Goal: Task Accomplishment & Management: Manage account settings

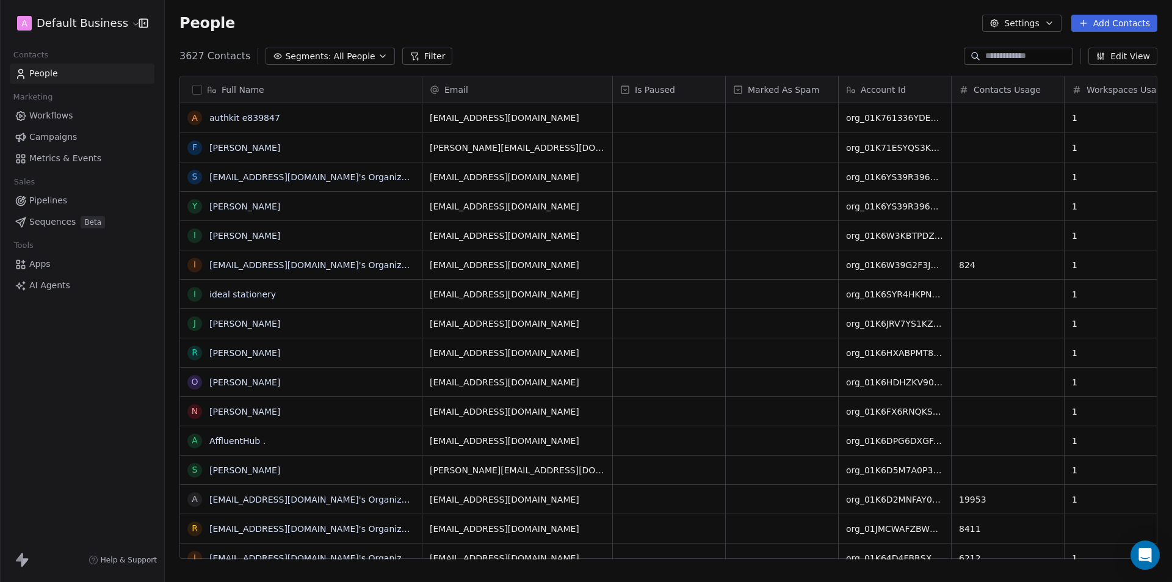
scroll to position [502, 998]
click at [73, 26] on html "A Default Business Contacts People Marketing Workflows Campaigns Metrics & Even…" at bounding box center [586, 291] width 1172 height 582
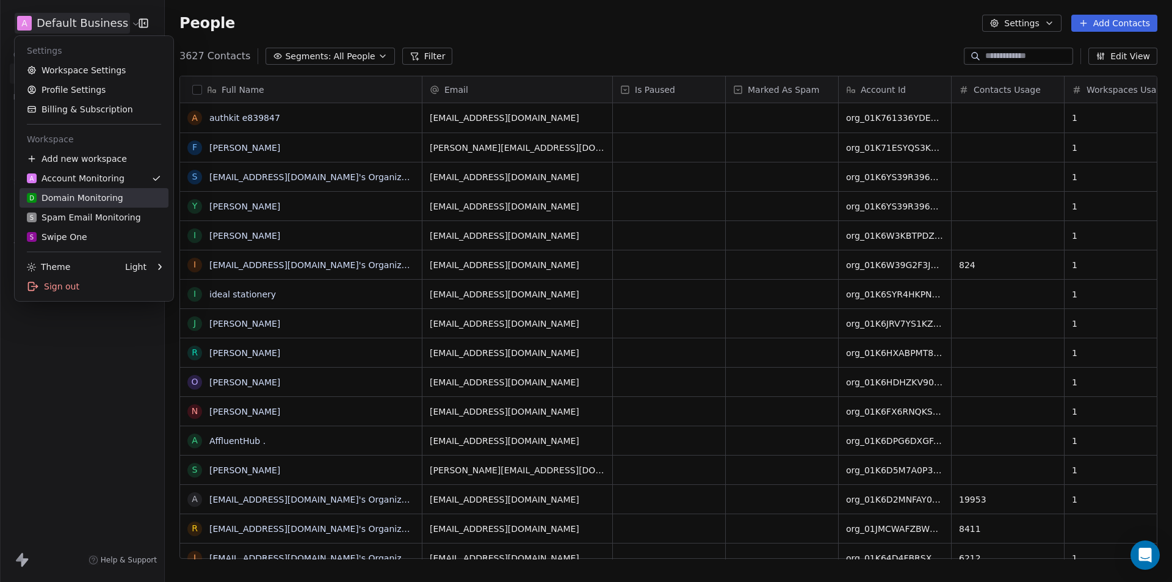
click at [103, 197] on div "D Domain Monitoring" at bounding box center [75, 198] width 96 height 12
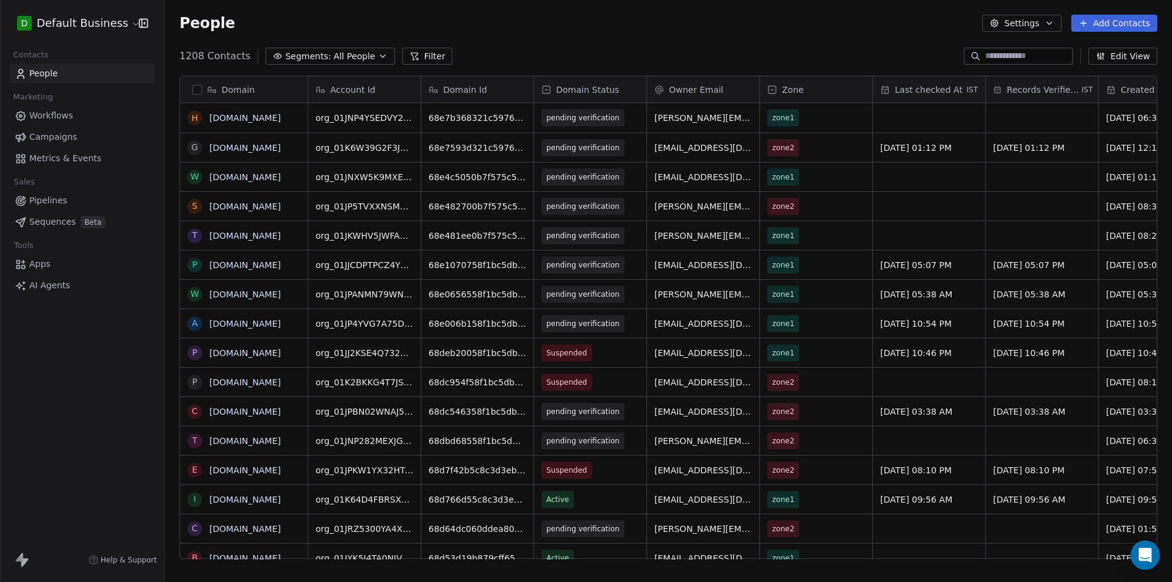
scroll to position [502, 998]
click at [985, 60] on input at bounding box center [1027, 56] width 85 height 12
click at [1004, 54] on input at bounding box center [1027, 56] width 85 height 12
click at [1009, 56] on input at bounding box center [1027, 56] width 85 height 12
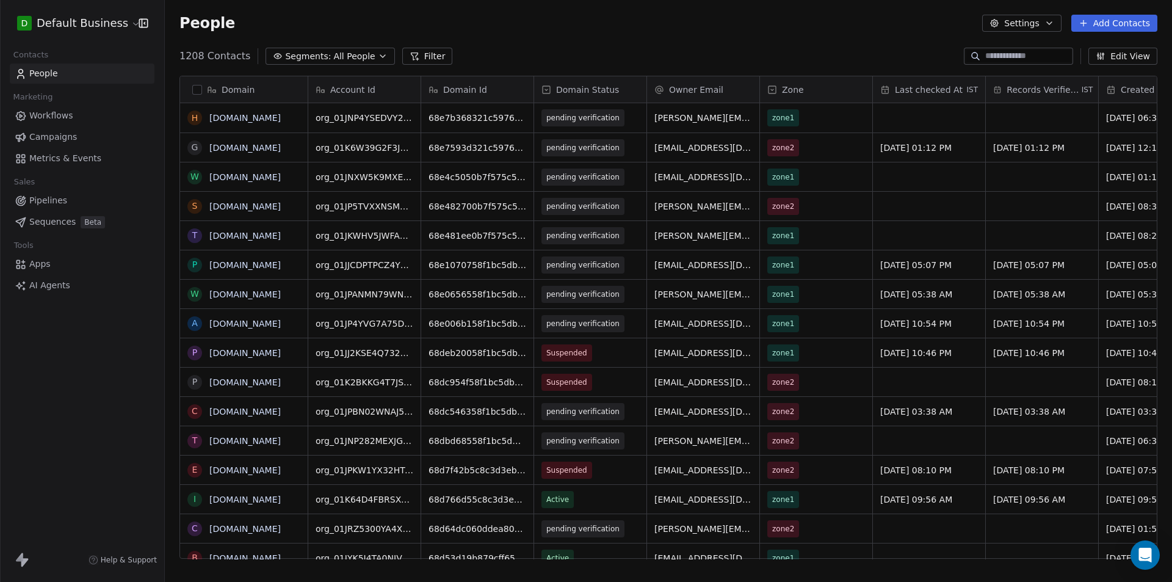
paste input "**********"
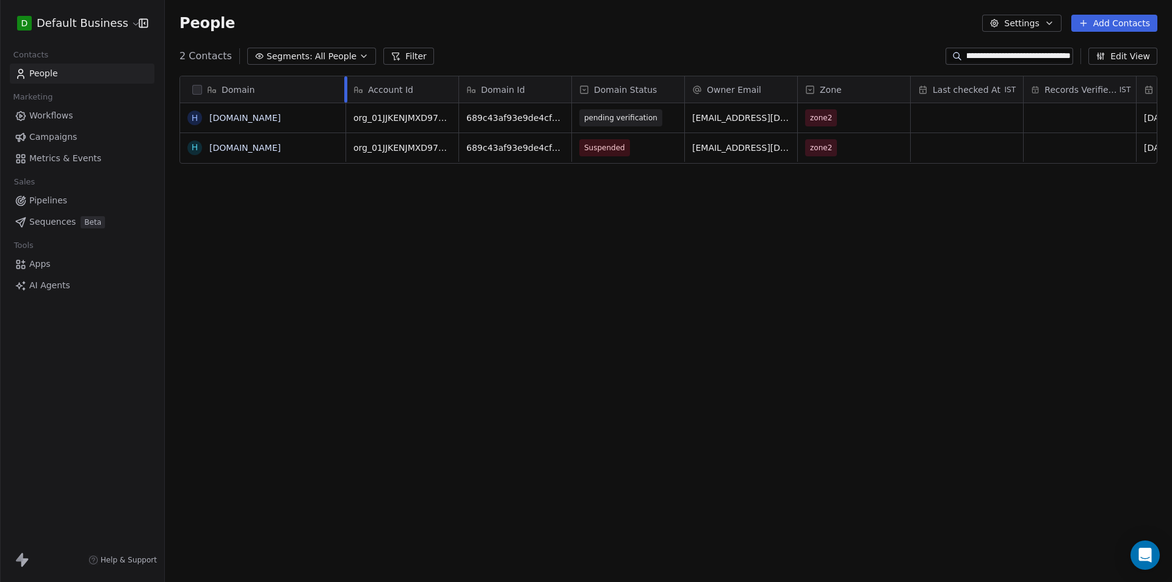
drag, startPoint x: 309, startPoint y: 89, endPoint x: 347, endPoint y: 104, distance: 41.0
click at [347, 104] on div "Domain h [DOMAIN_NAME] h [DOMAIN_NAME] Account Id Domain Id Domain Status Owner…" at bounding box center [668, 120] width 977 height 88
type input "**********"
click at [518, 275] on div "Domain h [DOMAIN_NAME] h [DOMAIN_NAME] Account Id Domain Id Domain Status Owner…" at bounding box center [668, 322] width 1007 height 512
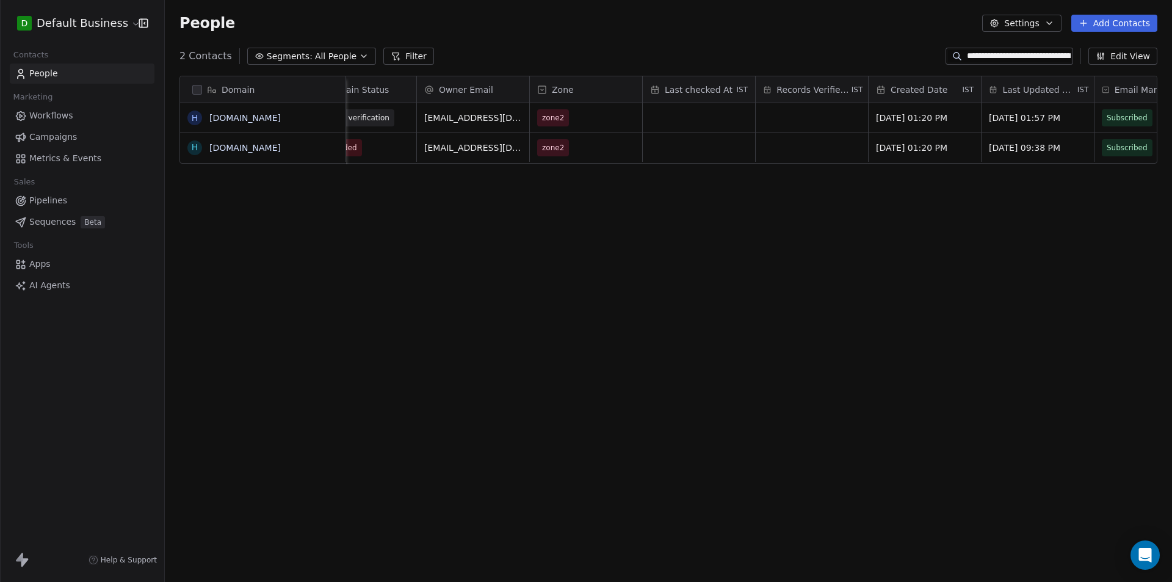
scroll to position [0, 0]
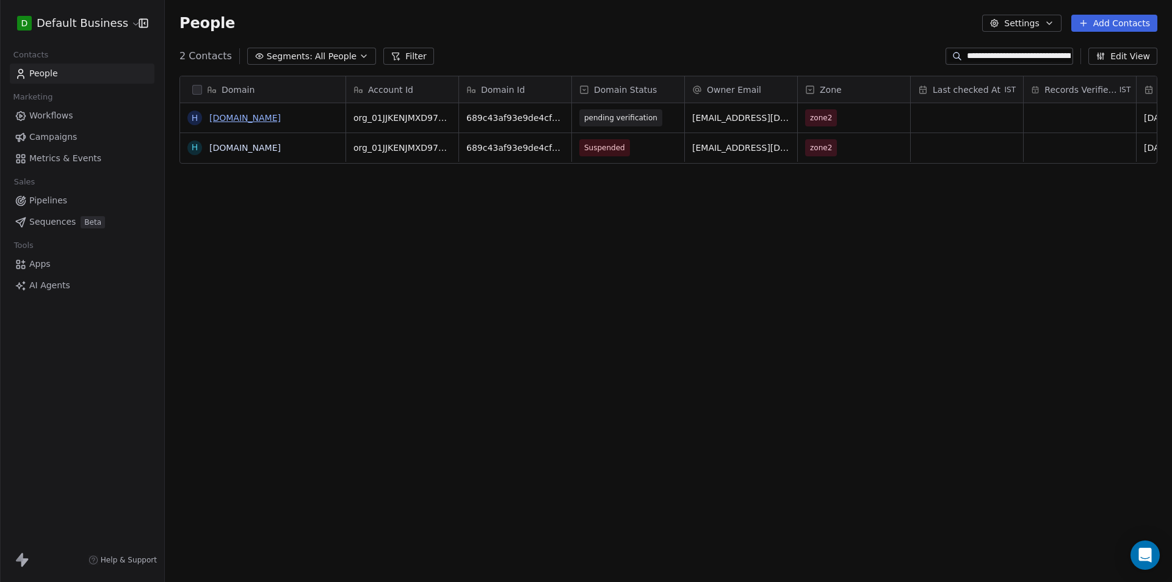
click at [281, 119] on link "[DOMAIN_NAME]" at bounding box center [244, 118] width 71 height 10
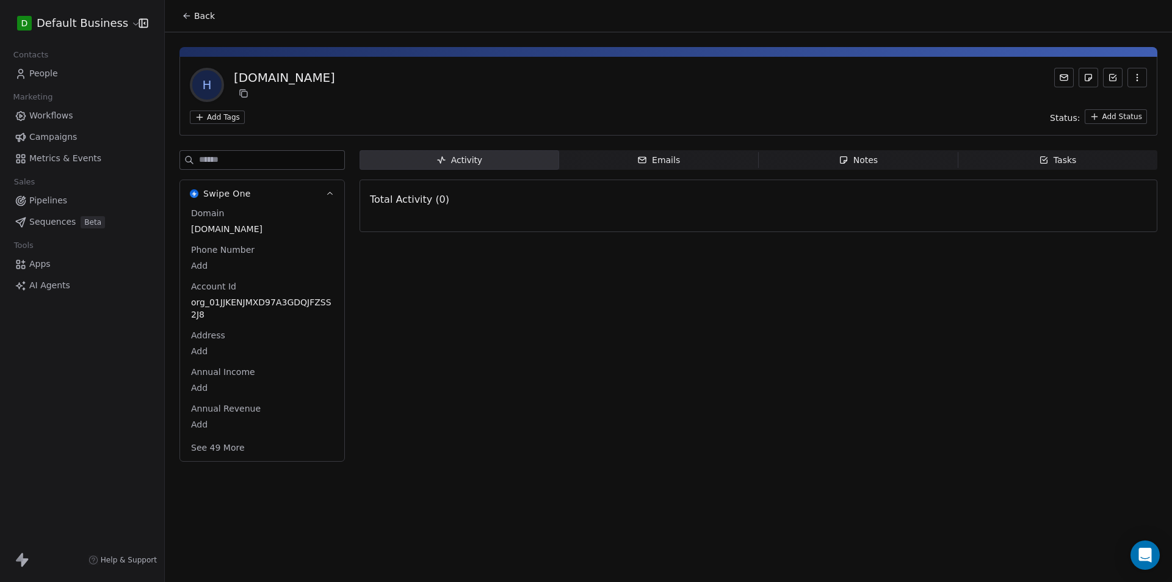
click at [189, 9] on button "Back" at bounding box center [199, 16] width 48 height 22
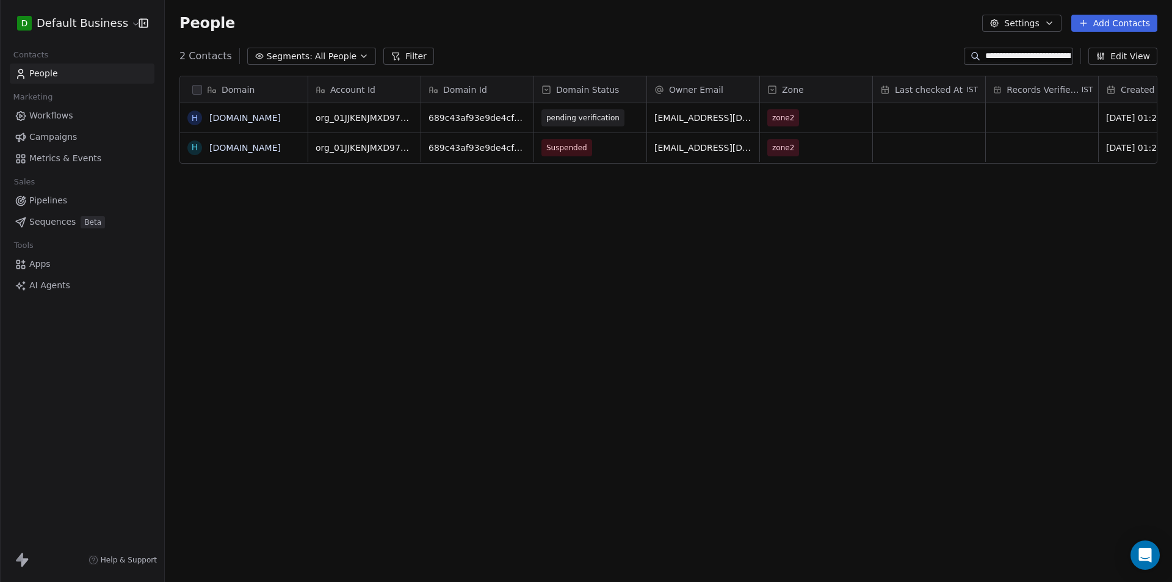
scroll to position [502, 998]
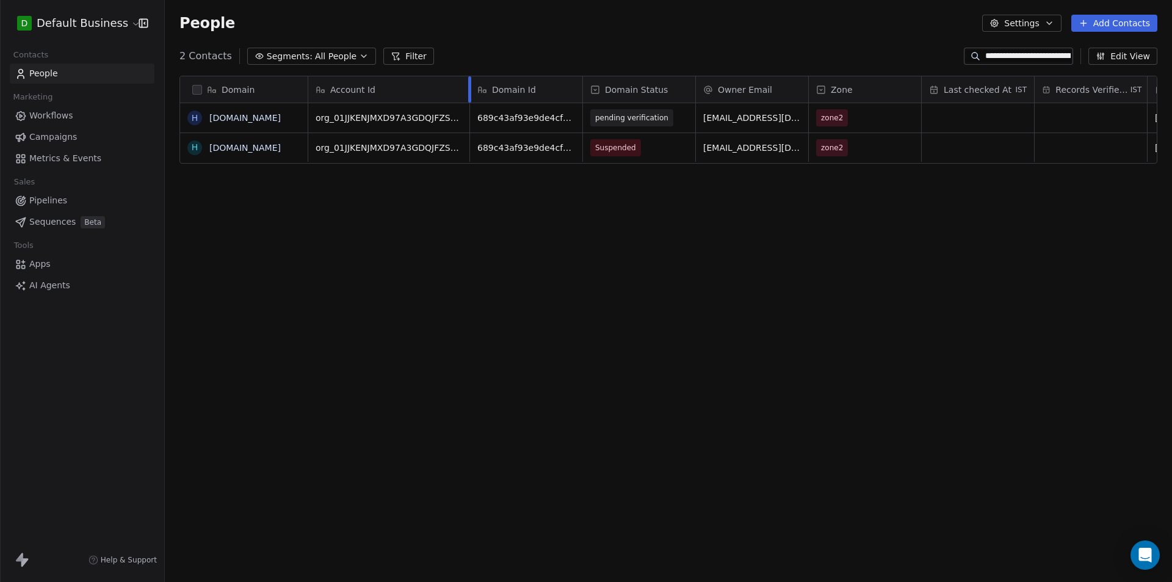
drag, startPoint x: 421, startPoint y: 91, endPoint x: 469, endPoint y: 100, distance: 49.7
click at [469, 100] on div at bounding box center [469, 89] width 3 height 26
click at [249, 153] on link "[DOMAIN_NAME]" at bounding box center [244, 148] width 71 height 10
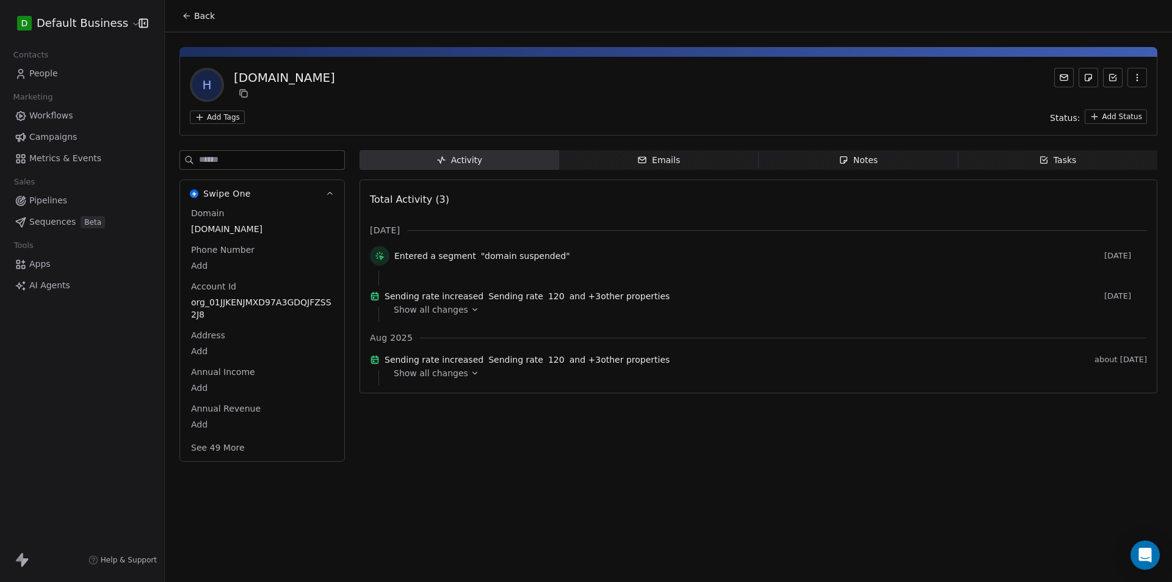
click at [440, 316] on span "Show all changes" at bounding box center [431, 309] width 74 height 12
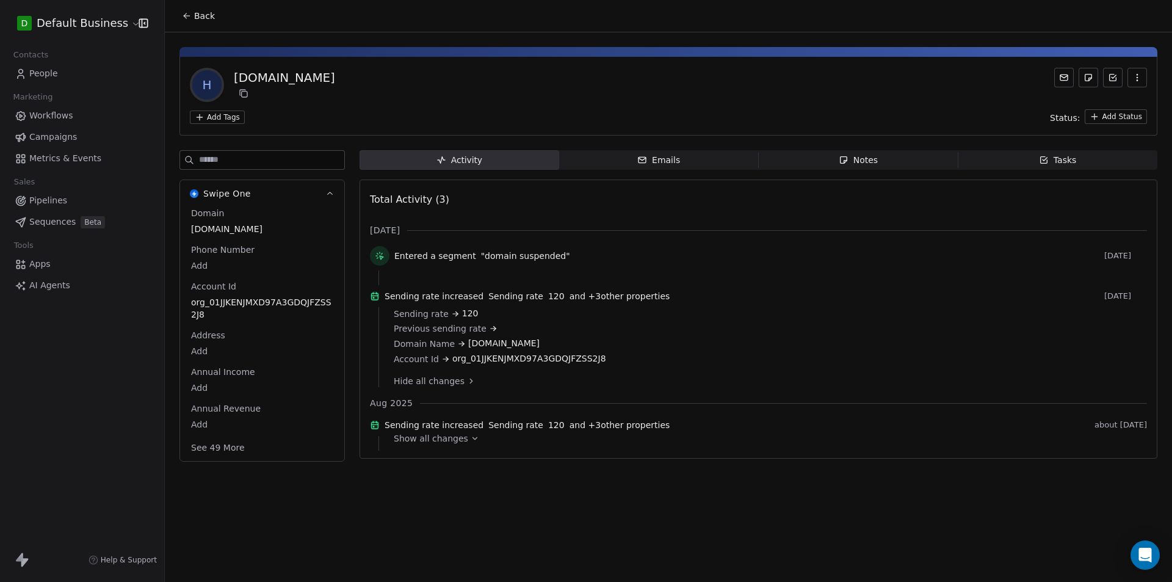
click at [456, 444] on span "Show all changes" at bounding box center [431, 438] width 74 height 12
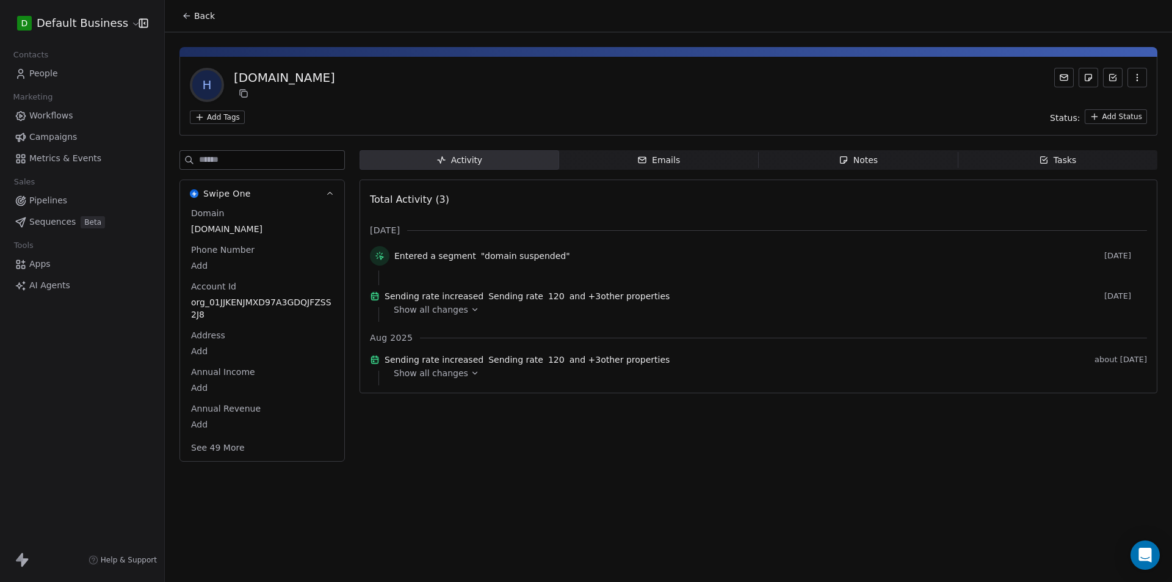
click at [688, 161] on span "Emails Emails" at bounding box center [659, 160] width 200 height 20
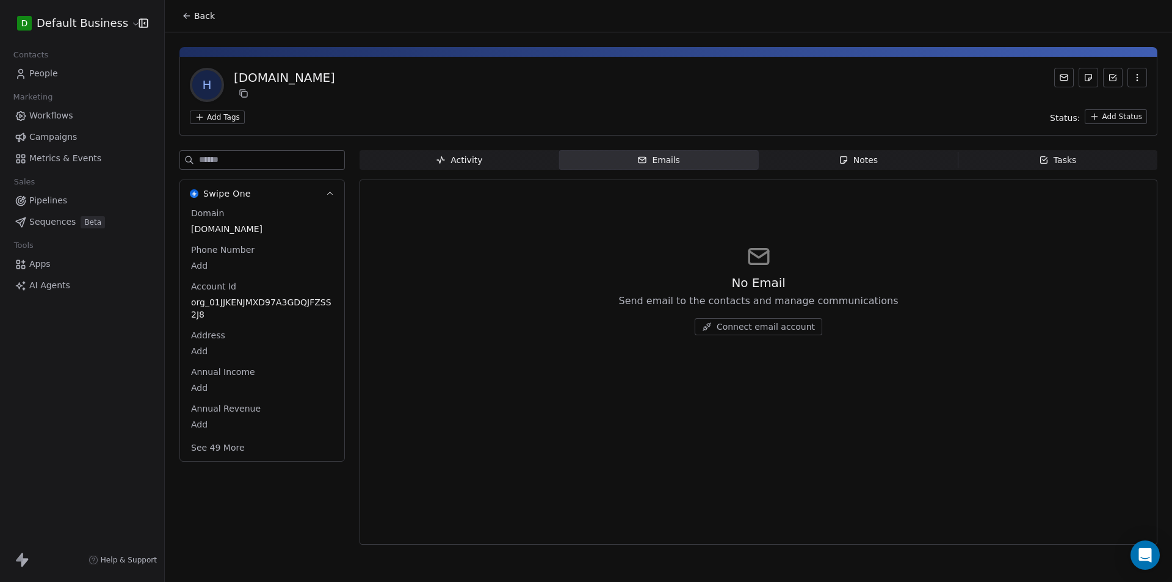
click at [830, 164] on span "Notes Notes" at bounding box center [859, 160] width 200 height 20
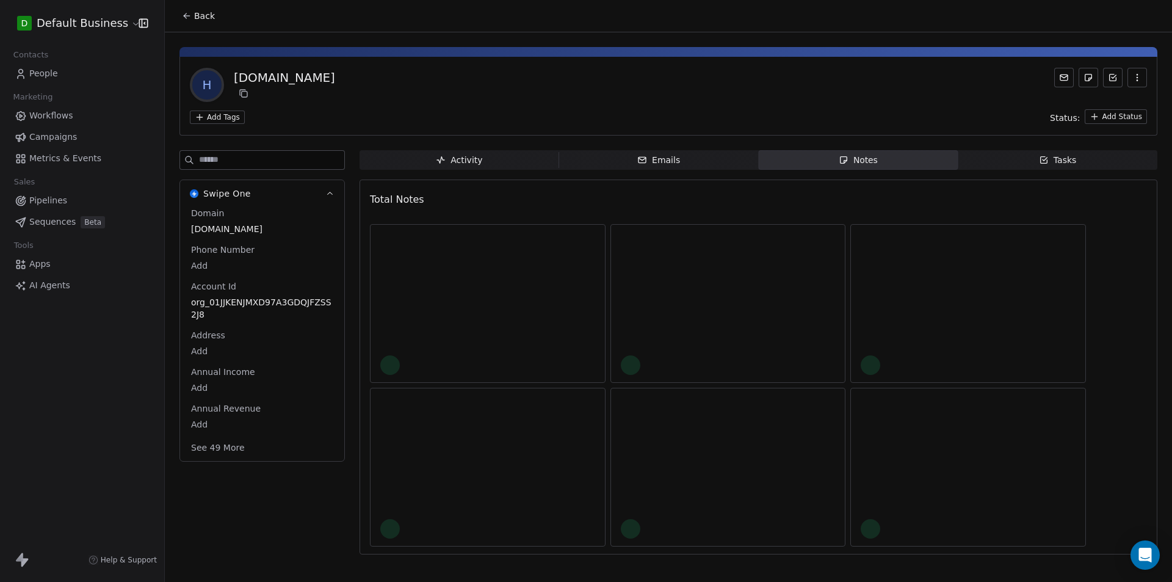
click at [1058, 167] on span "Tasks Tasks" at bounding box center [1058, 160] width 200 height 20
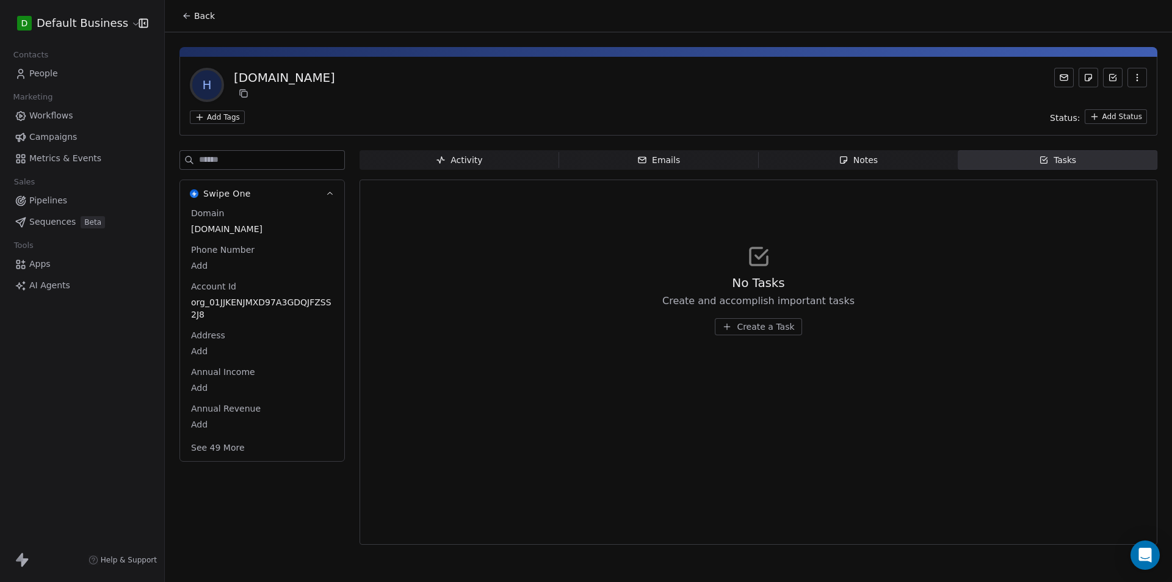
click at [473, 155] on div "Activity" at bounding box center [459, 160] width 46 height 13
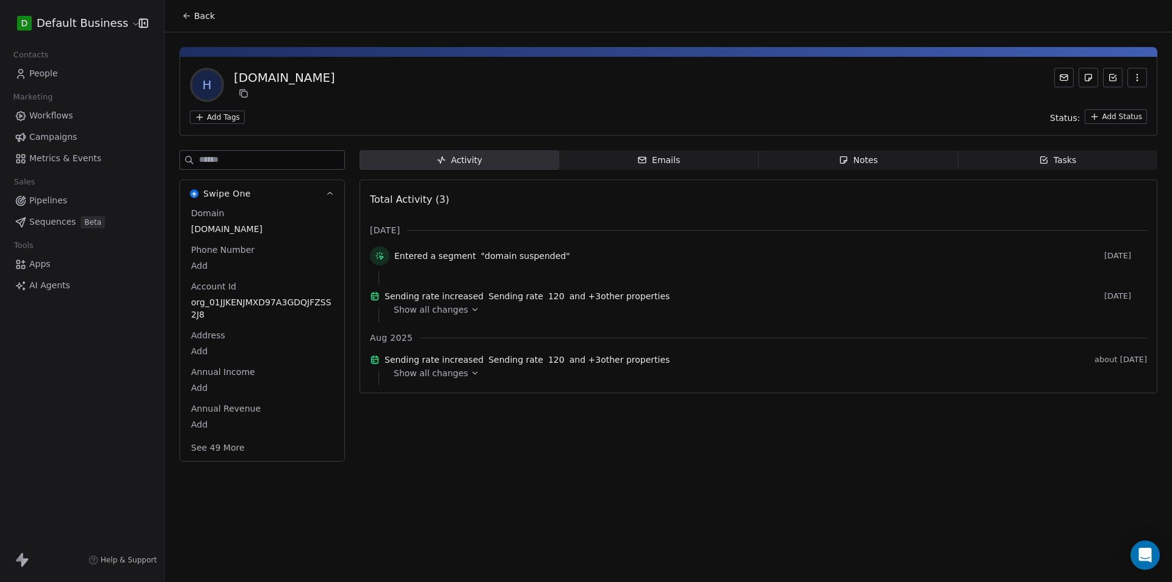
click at [451, 256] on span "Entered a segment" at bounding box center [435, 256] width 82 height 12
click at [189, 11] on icon at bounding box center [187, 16] width 10 height 10
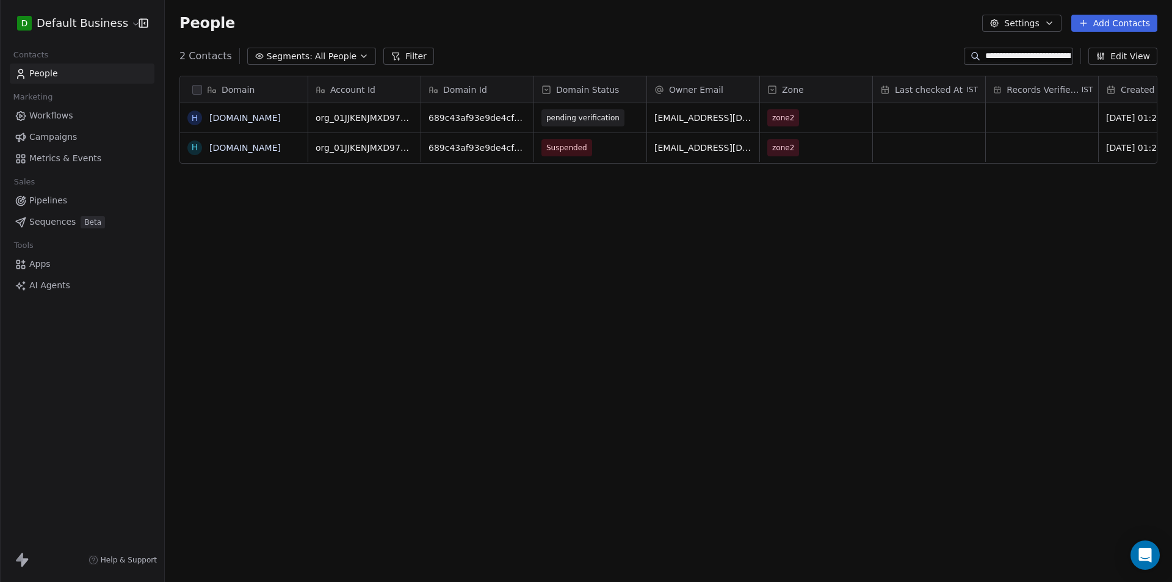
scroll to position [502, 998]
click at [1007, 54] on input "**********" at bounding box center [1027, 56] width 85 height 12
drag, startPoint x: 995, startPoint y: 55, endPoint x: 878, endPoint y: 56, distance: 116.6
click at [878, 56] on div "**********" at bounding box center [668, 56] width 1007 height 20
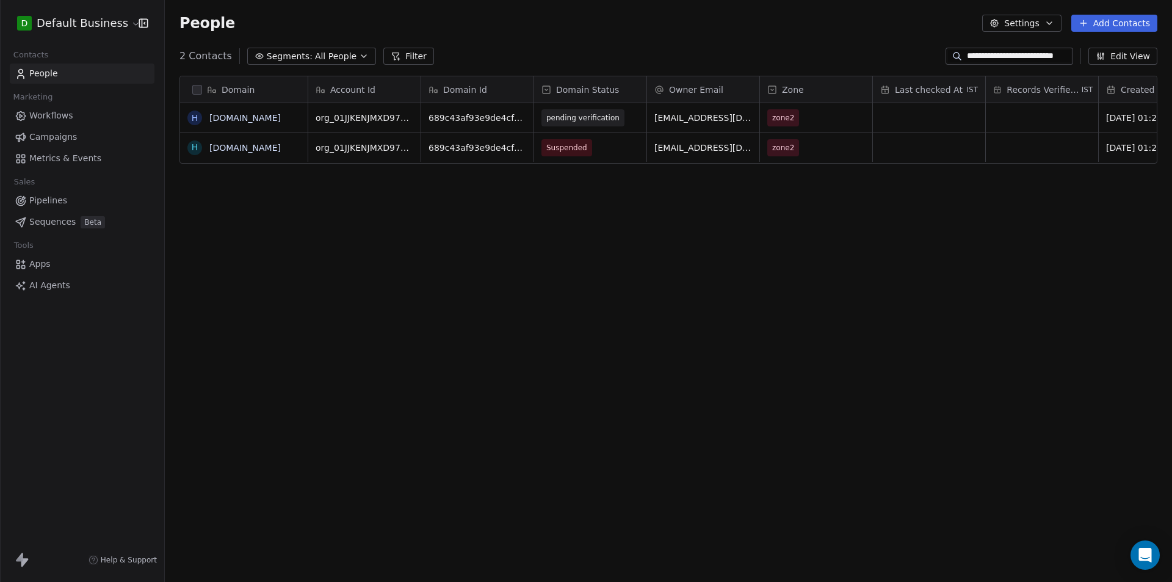
drag, startPoint x: 1016, startPoint y: 57, endPoint x: 1101, endPoint y: 59, distance: 84.3
click at [1101, 59] on div "**********" at bounding box center [1052, 56] width 212 height 17
click at [1070, 54] on input "**********" at bounding box center [1019, 56] width 104 height 12
click at [1071, 58] on input "**********" at bounding box center [1019, 56] width 104 height 12
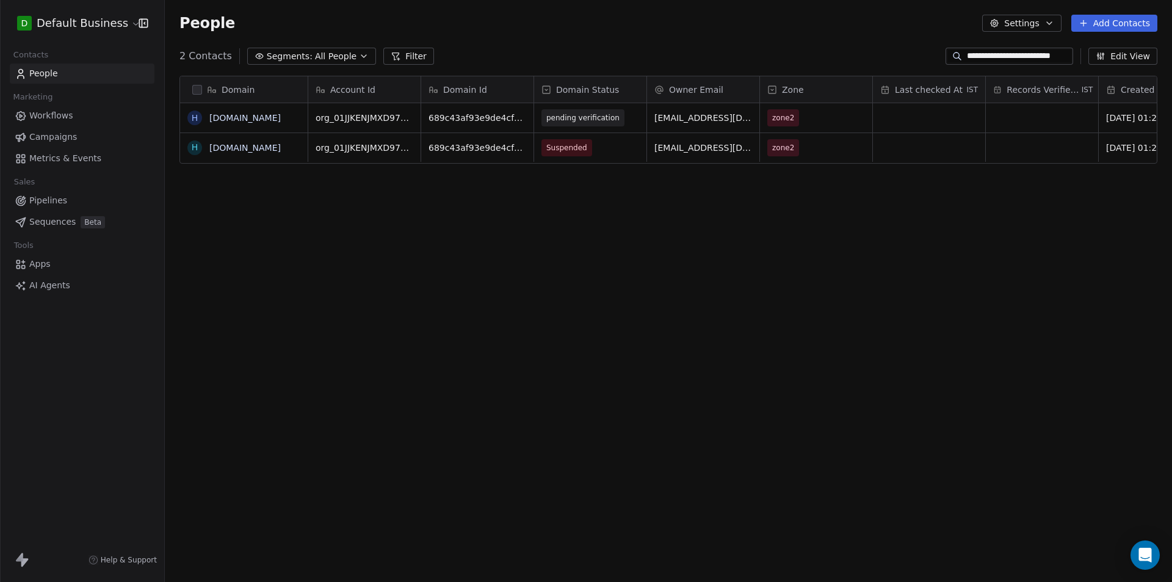
type input "**********"
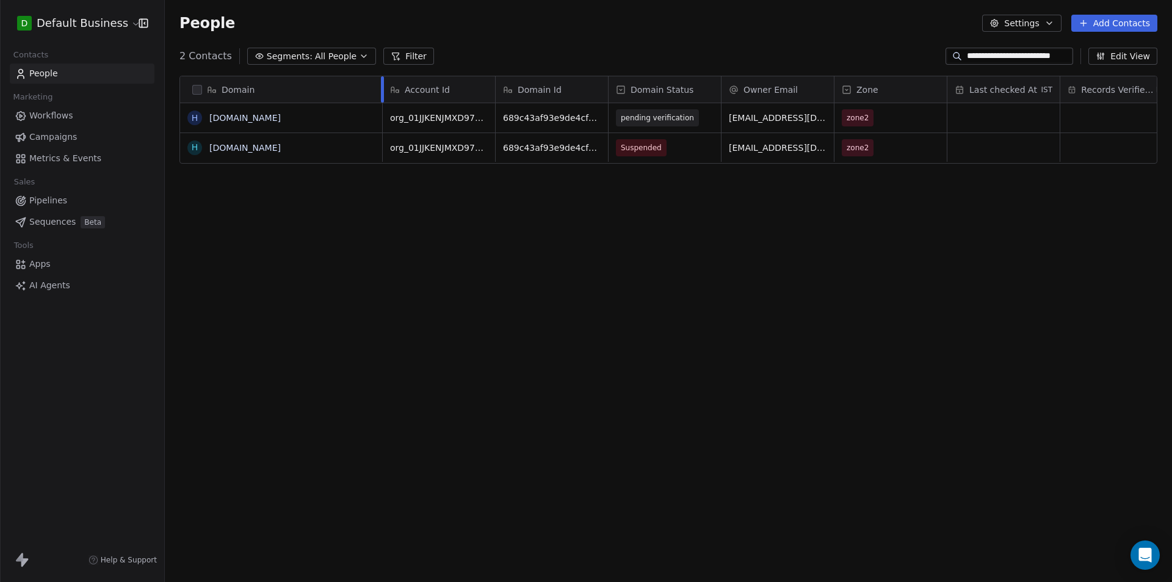
drag, startPoint x: 306, startPoint y: 90, endPoint x: 377, endPoint y: 256, distance: 180.3
click at [380, 103] on div "Domain h [DOMAIN_NAME] h [DOMAIN_NAME]" at bounding box center [281, 317] width 203 height 483
click at [421, 371] on div "Domain h [DOMAIN_NAME] h [DOMAIN_NAME] Account Id Domain Id Domain Status Owner…" at bounding box center [668, 322] width 1007 height 512
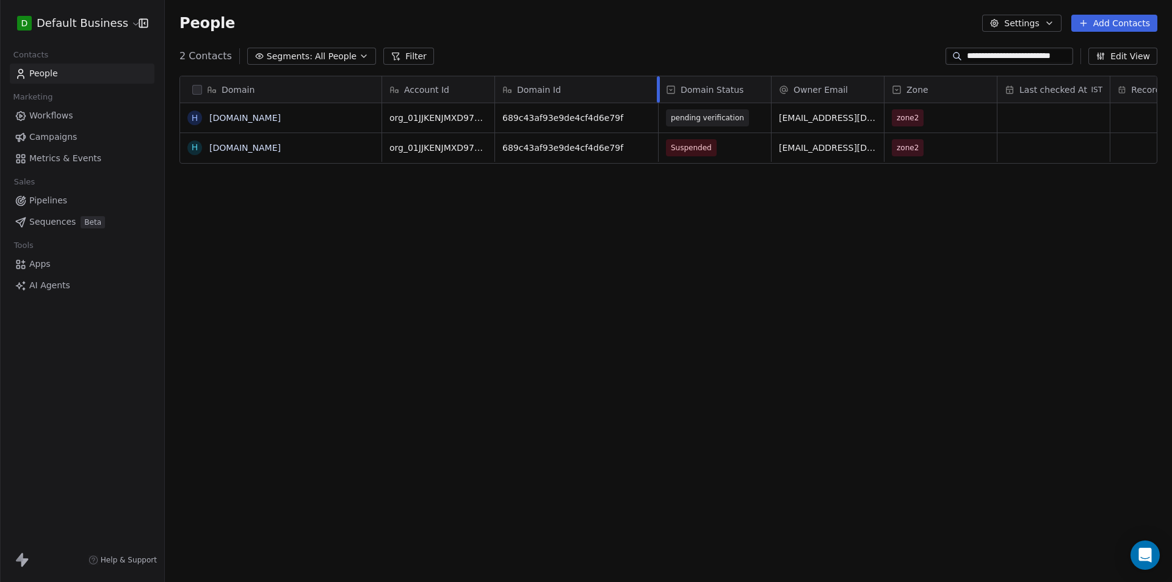
drag, startPoint x: 607, startPoint y: 90, endPoint x: 657, endPoint y: 96, distance: 51.0
click at [657, 96] on div at bounding box center [658, 89] width 3 height 26
drag, startPoint x: 884, startPoint y: 89, endPoint x: 932, endPoint y: 100, distance: 49.5
click at [932, 100] on div at bounding box center [932, 89] width 3 height 26
click at [893, 304] on div "Domain h [DOMAIN_NAME] h [DOMAIN_NAME] Account Id Domain Id Domain Status Owner…" at bounding box center [668, 322] width 1007 height 512
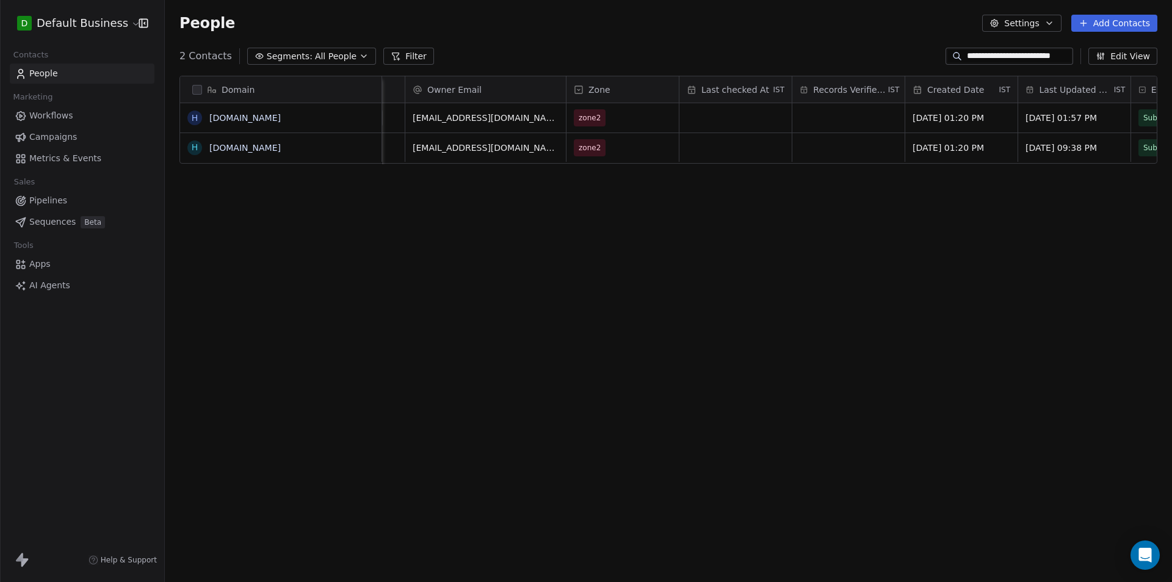
scroll to position [0, 549]
